Goal: Information Seeking & Learning: Learn about a topic

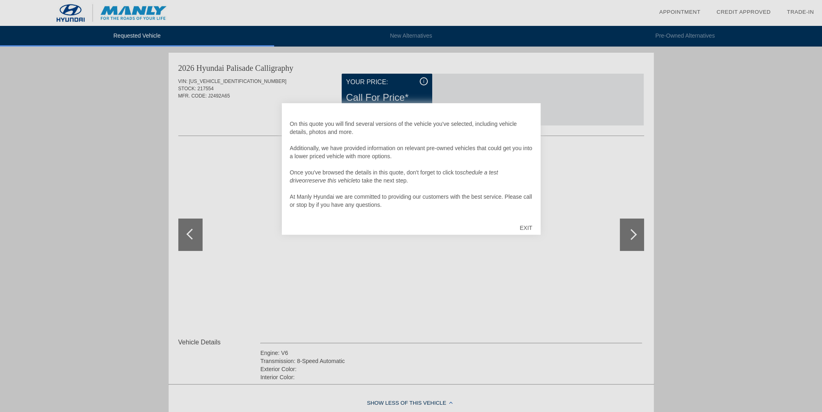
scroll to position [8, 0]
click at [528, 226] on div "EXIT" at bounding box center [526, 228] width 29 height 24
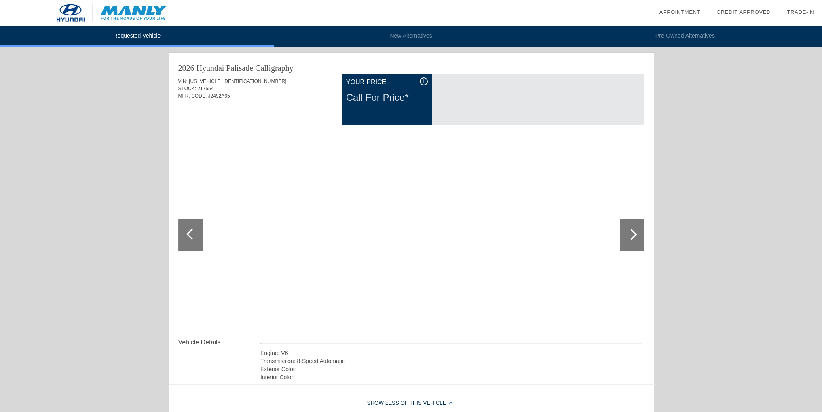
scroll to position [0, 0]
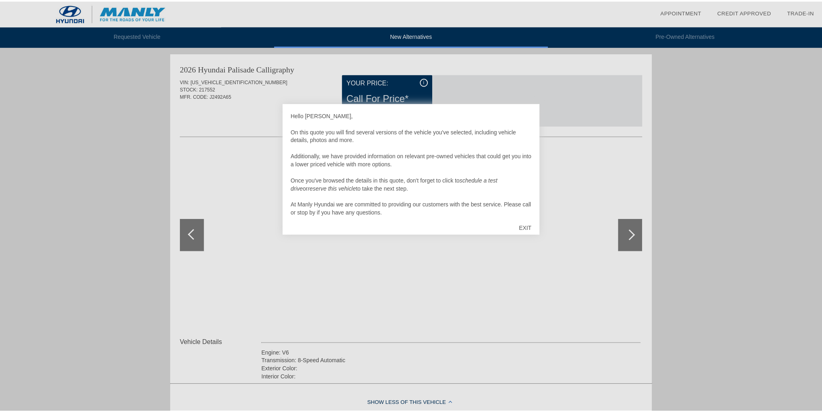
scroll to position [2, 0]
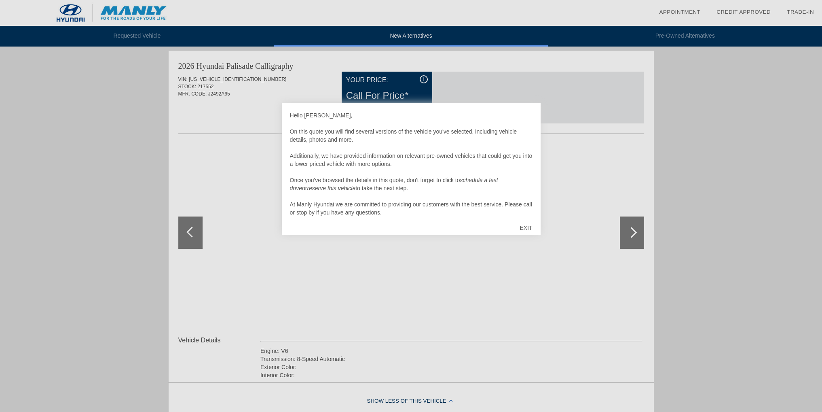
click at [526, 229] on div "EXIT" at bounding box center [526, 228] width 29 height 24
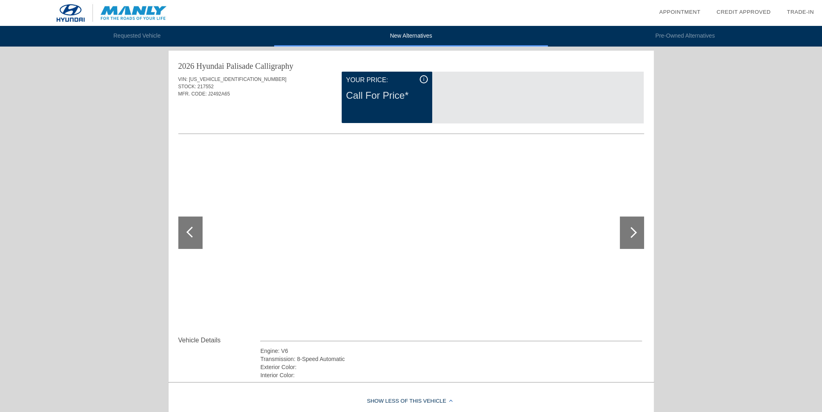
click at [135, 33] on li "Requested Vehicle" at bounding box center [137, 36] width 274 height 21
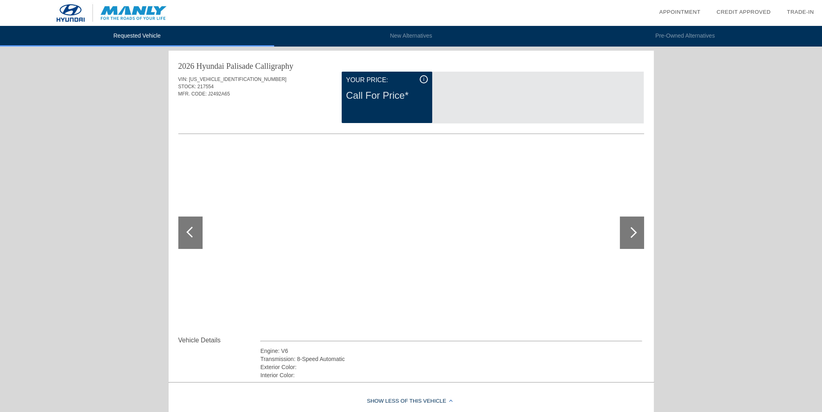
click at [135, 33] on li "Requested Vehicle" at bounding box center [137, 36] width 274 height 21
click at [412, 36] on li "New Alternatives" at bounding box center [411, 36] width 274 height 21
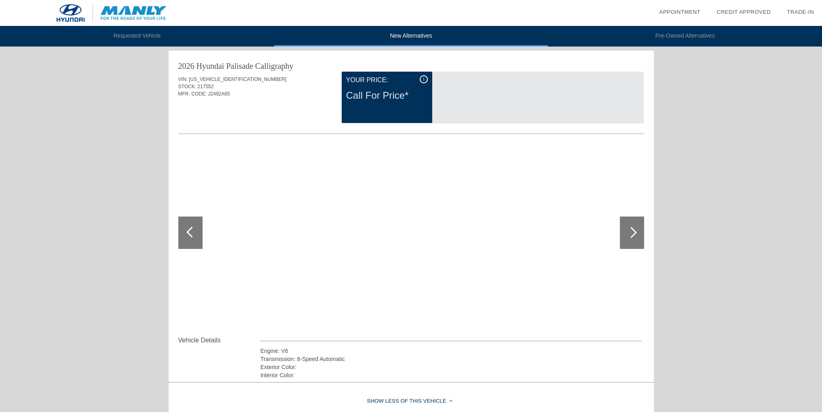
click at [272, 100] on div "VIN: KM8RMES29TU028976 STOCK: 217552 MFR. CODE: J2492A65" at bounding box center [411, 91] width 466 height 38
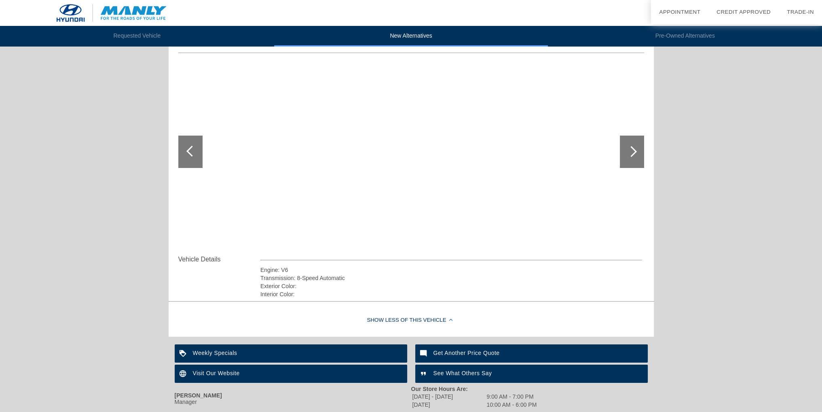
scroll to position [0, 0]
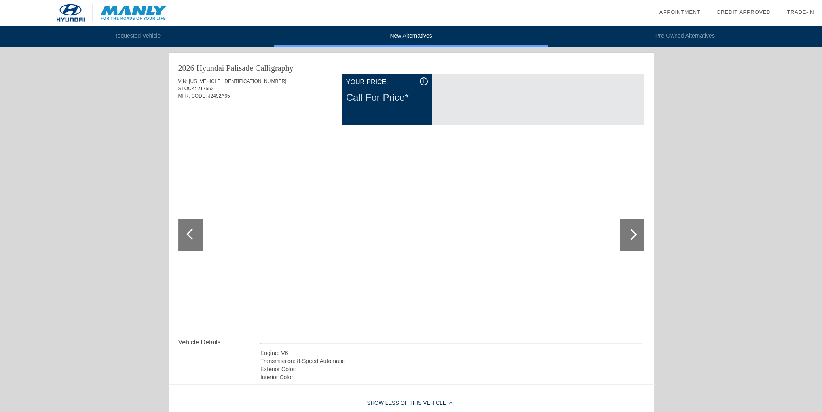
click at [387, 98] on div "Call For Price*" at bounding box center [387, 97] width 82 height 21
click at [421, 82] on div "i" at bounding box center [424, 81] width 8 height 8
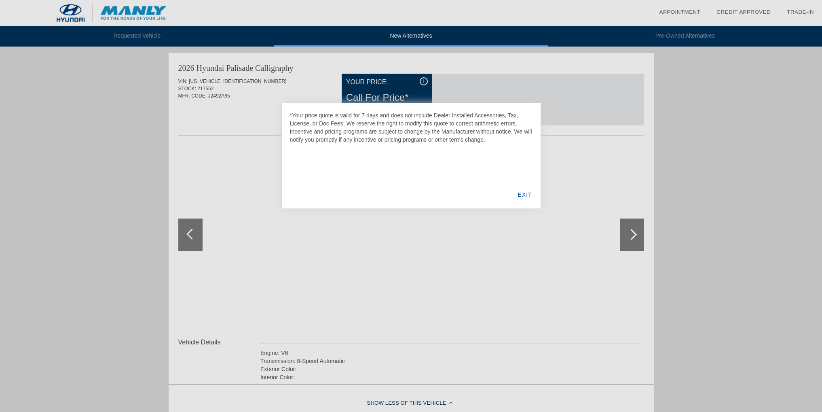
click at [533, 198] on div "EXIT" at bounding box center [524, 195] width 31 height 28
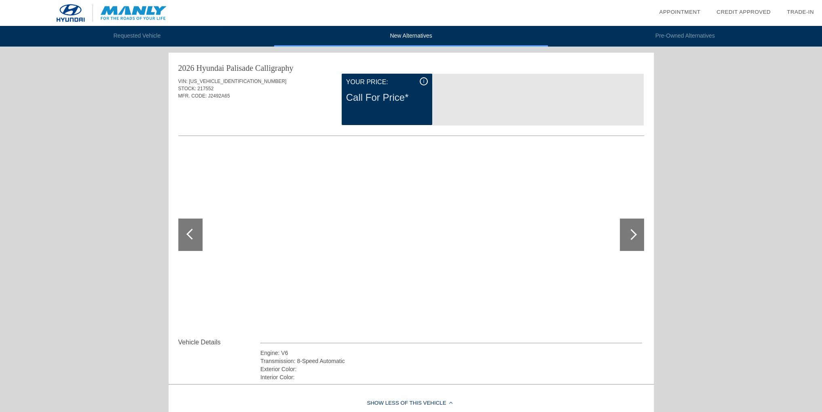
click at [123, 20] on img at bounding box center [111, 13] width 223 height 26
